Goal: Task Accomplishment & Management: Use online tool/utility

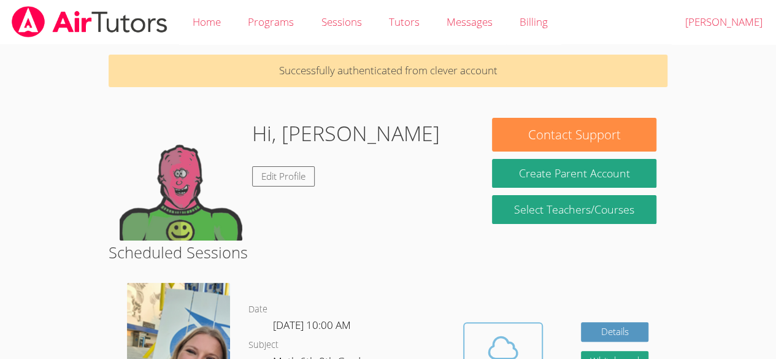
click at [503, 330] on button "Cloud Room" at bounding box center [503, 356] width 80 height 69
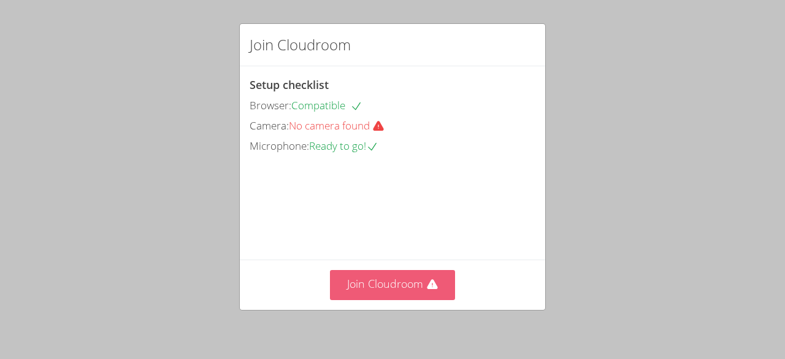
click at [346, 291] on button "Join Cloudroom" at bounding box center [393, 285] width 126 height 30
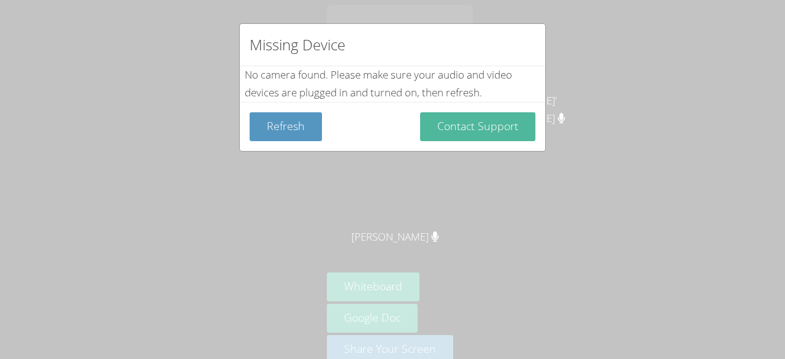
click at [492, 135] on button "Contact Support" at bounding box center [477, 126] width 115 height 29
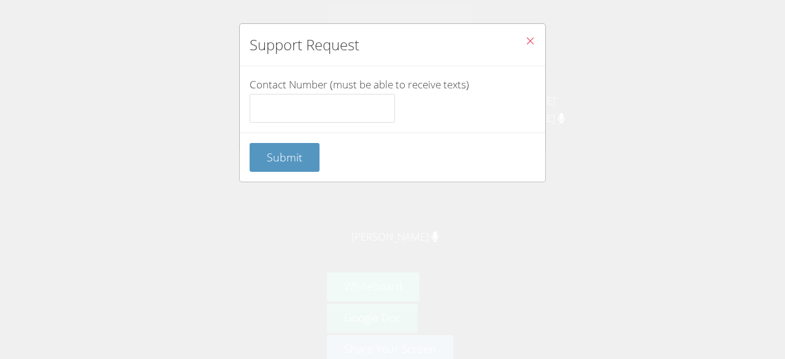
click at [519, 49] on button "Close" at bounding box center [530, 42] width 30 height 37
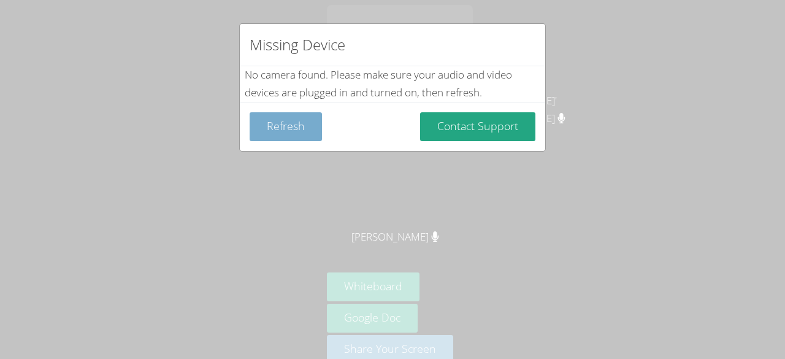
click at [298, 118] on button "Refresh" at bounding box center [286, 126] width 72 height 29
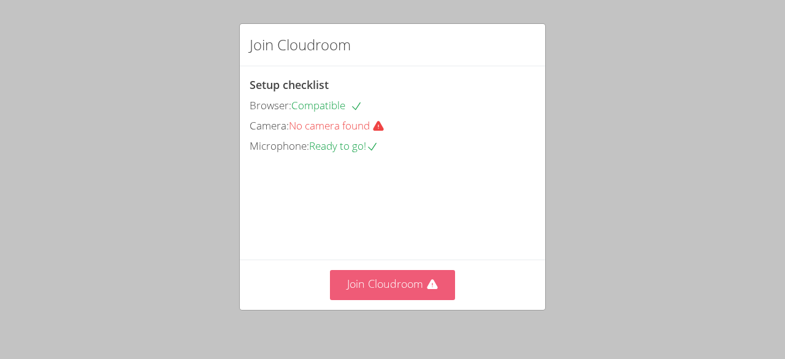
click at [366, 297] on button "Join Cloudroom" at bounding box center [393, 285] width 126 height 30
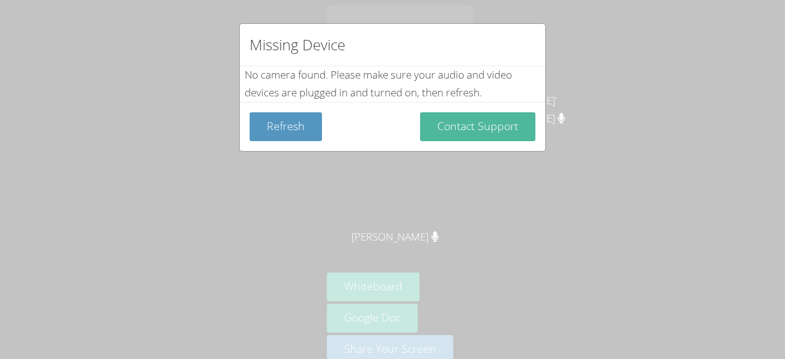
click at [469, 124] on button "Contact Support" at bounding box center [477, 126] width 115 height 29
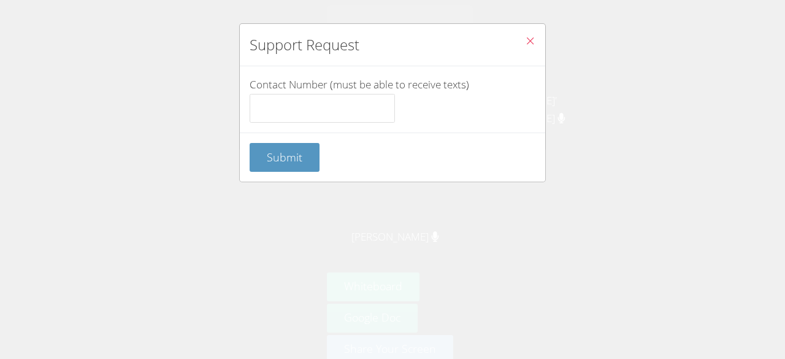
click at [21, 165] on div "Support Request Contact Number (must be able to receive texts) Submit" at bounding box center [392, 179] width 785 height 359
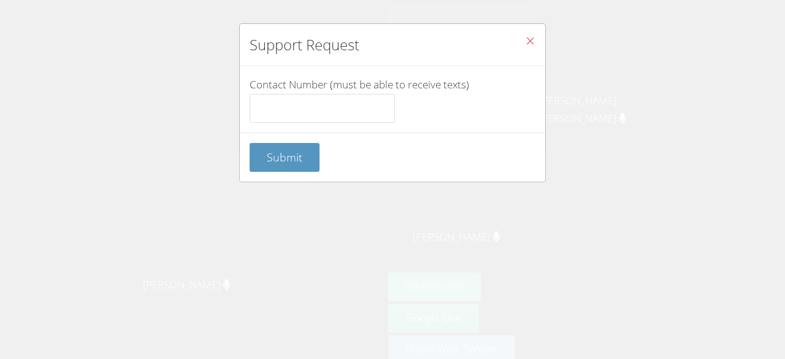
click at [523, 31] on button "Close" at bounding box center [530, 42] width 30 height 37
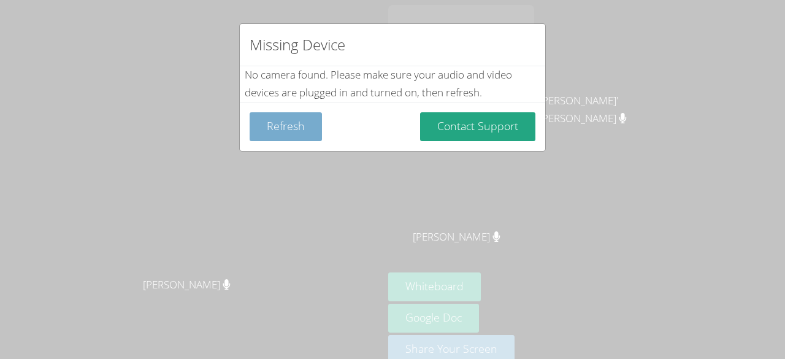
click at [302, 123] on button "Refresh" at bounding box center [286, 126] width 72 height 29
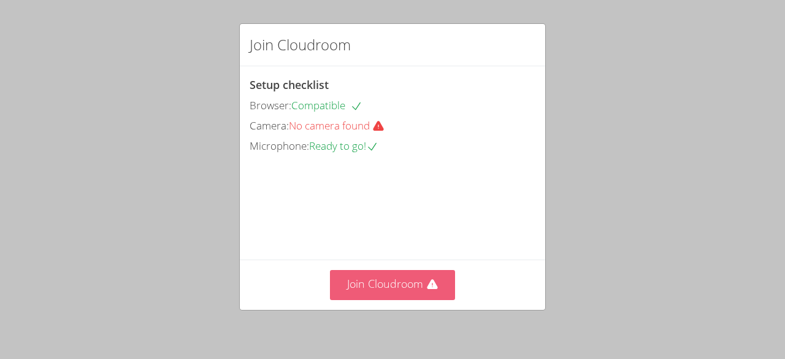
click at [383, 285] on button "Join Cloudroom" at bounding box center [393, 285] width 126 height 30
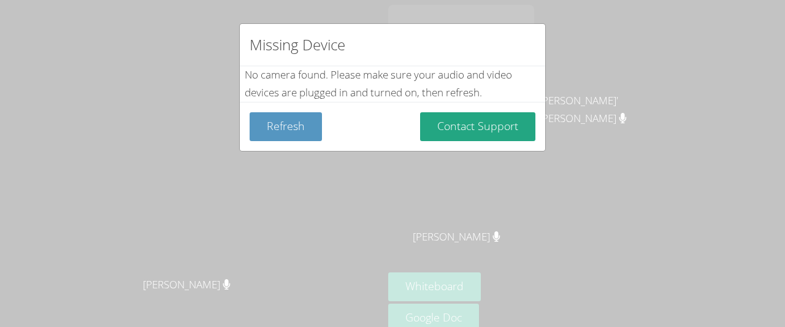
drag, startPoint x: 353, startPoint y: 239, endPoint x: 353, endPoint y: 207, distance: 31.9
click at [353, 207] on div "Missing Device No camera found . Please make sure your audio and video devices …" at bounding box center [392, 163] width 785 height 327
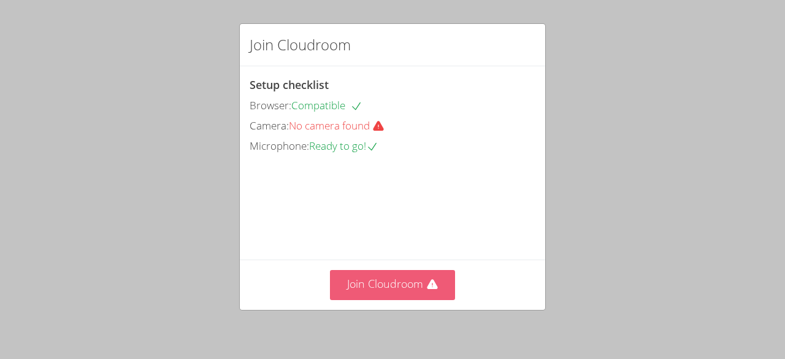
click at [394, 284] on button "Join Cloudroom" at bounding box center [393, 285] width 126 height 30
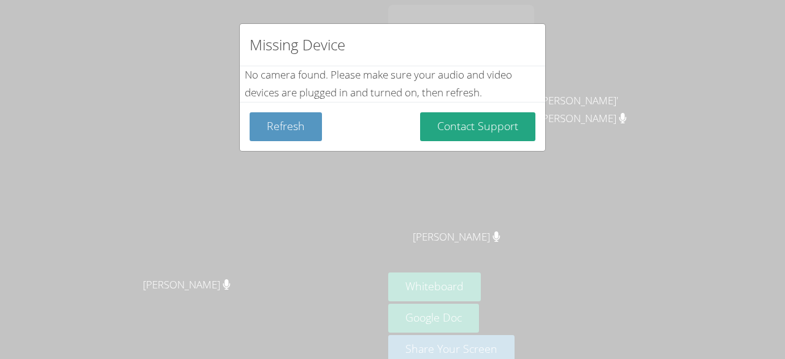
click at [364, 134] on div "Refresh Contact Support" at bounding box center [393, 126] width 286 height 29
click at [364, 222] on div "Missing Device No camera found . Please make sure your audio and video devices …" at bounding box center [392, 179] width 785 height 359
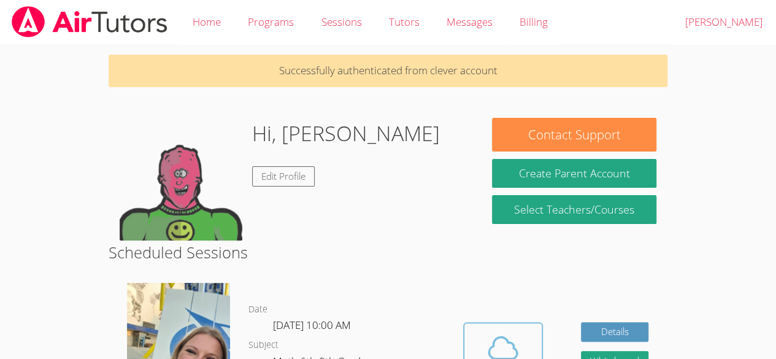
click at [525, 337] on span at bounding box center [503, 348] width 63 height 34
